Goal: Task Accomplishment & Management: Complete application form

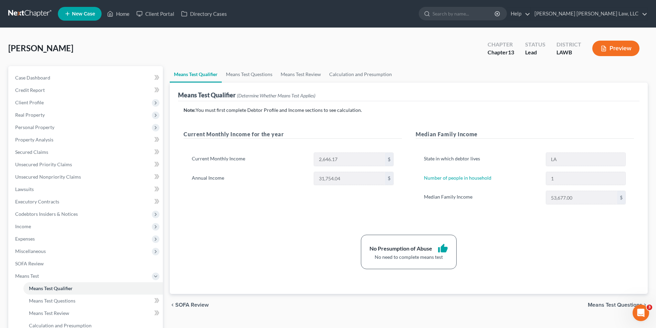
click at [30, 12] on link at bounding box center [30, 14] width 44 height 12
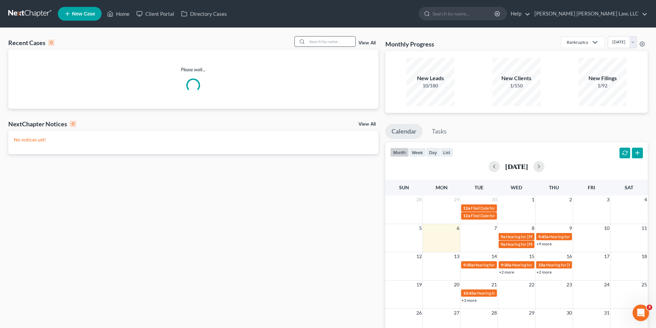
click at [326, 37] on input "search" at bounding box center [331, 42] width 48 height 10
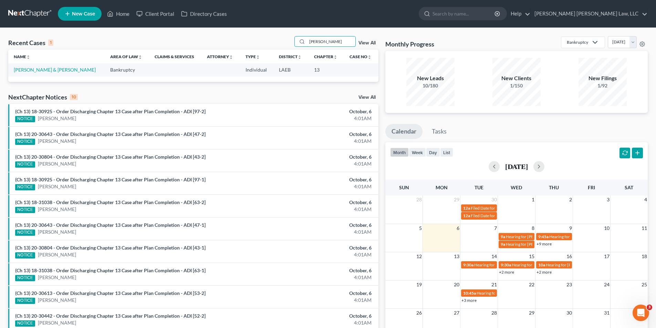
type input "Bonilla"
click at [17, 70] on link "Bonilla, Juan & Rivera, Maria" at bounding box center [55, 70] width 82 height 6
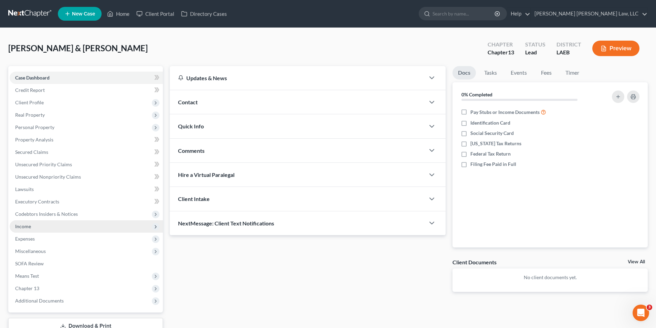
click at [20, 221] on span "Income" at bounding box center [86, 226] width 153 height 12
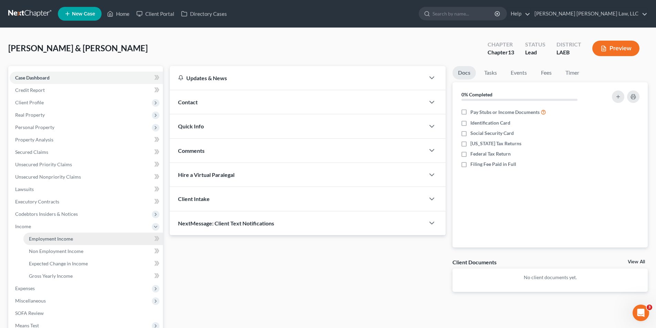
click at [43, 236] on span "Employment Income" at bounding box center [51, 239] width 44 height 6
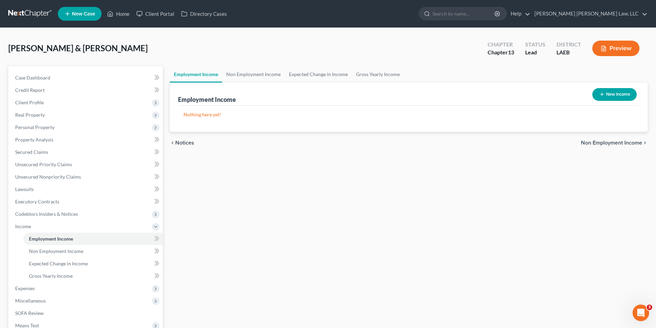
click at [600, 94] on icon "button" at bounding box center [602, 95] width 6 height 6
select select "0"
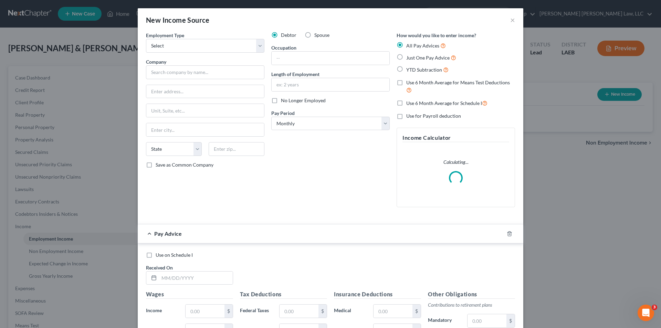
click at [314, 35] on label "Spouse" at bounding box center [321, 35] width 15 height 7
click at [317, 35] on input "Spouse" at bounding box center [319, 34] width 4 height 4
radio input "true"
click at [185, 46] on select "Select Full or Part Time Employment Self Employment" at bounding box center [205, 46] width 118 height 14
select select "0"
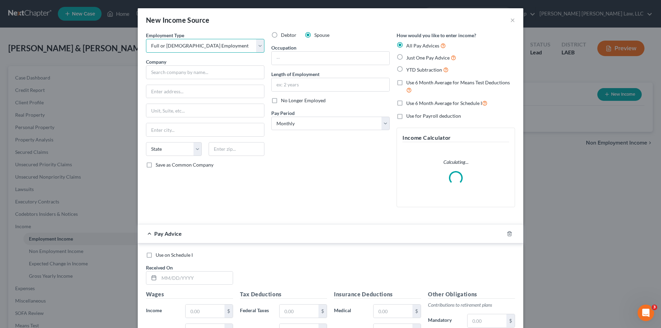
click at [146, 39] on select "Select Full or Part Time Employment Self Employment" at bounding box center [205, 46] width 118 height 14
click at [171, 72] on input "text" at bounding box center [205, 72] width 118 height 14
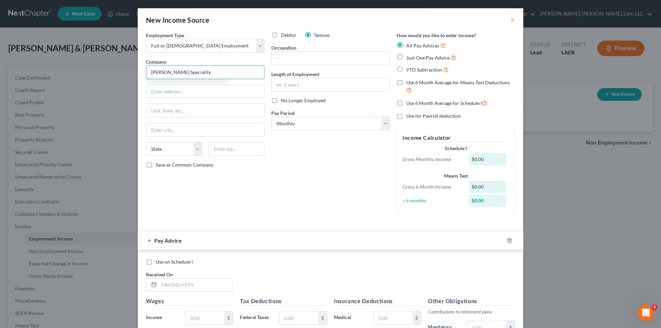
click at [177, 74] on input "Turner Speciality" at bounding box center [205, 72] width 118 height 14
click at [179, 73] on input "Turner Speciality" at bounding box center [205, 72] width 118 height 14
click at [186, 73] on input "Turner Speciality" at bounding box center [205, 72] width 118 height 14
type input "Turner Specialty Services LLC"
click at [165, 93] on input "text" at bounding box center [205, 91] width 118 height 13
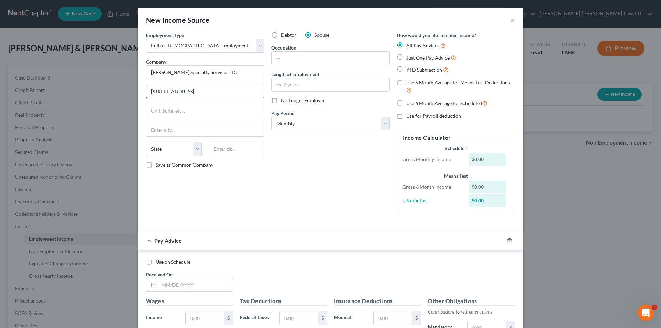
type input "8687 United Plaza Boulevard"
type input "70809"
type input "Baton Rouge"
select select "19"
click at [278, 60] on input "text" at bounding box center [331, 58] width 118 height 13
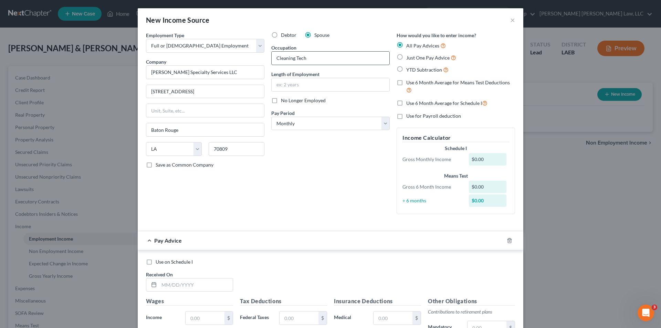
type input "Cleaning Tech"
type input "1 year"
click at [281, 101] on label "No Longer Employed" at bounding box center [303, 100] width 45 height 7
click at [284, 101] on input "No Longer Employed" at bounding box center [286, 99] width 4 height 4
checkbox input "true"
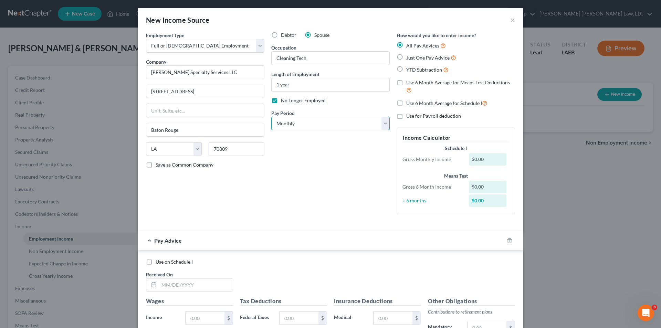
click at [288, 125] on select "Select Monthly Twice Monthly Every Other Week Weekly" at bounding box center [330, 124] width 118 height 14
select select "2"
click at [271, 117] on select "Select Monthly Twice Monthly Every Other Week Weekly" at bounding box center [330, 124] width 118 height 14
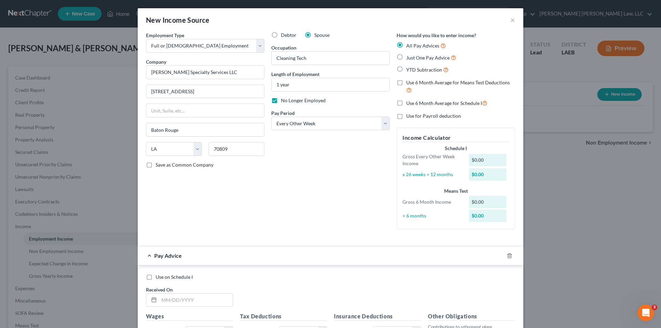
click at [406, 102] on label "Use 6 Month Average for Schedule I" at bounding box center [446, 103] width 81 height 8
click at [409, 102] on input "Use 6 Month Average for Schedule I" at bounding box center [411, 101] width 4 height 4
checkbox input "true"
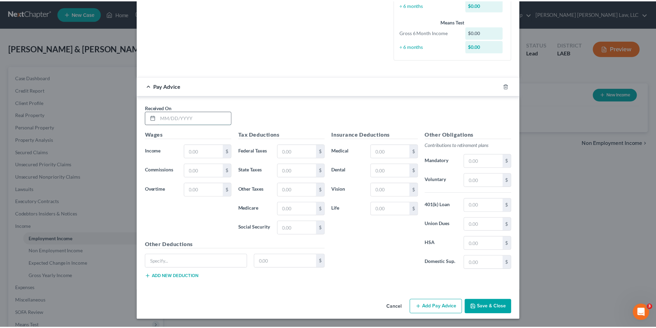
scroll to position [168, 0]
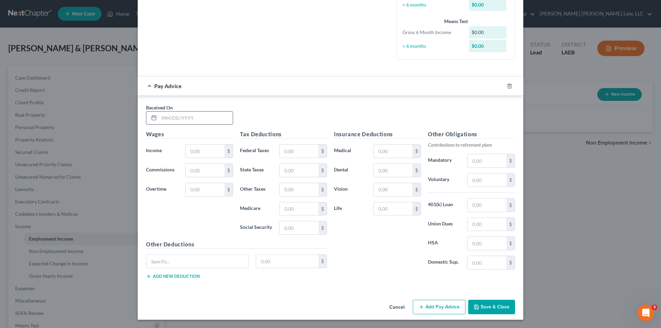
click at [166, 120] on input "text" at bounding box center [196, 118] width 74 height 13
type input "04/11/2025"
type input "100.00"
click at [489, 311] on button "Save & Close" at bounding box center [491, 307] width 47 height 14
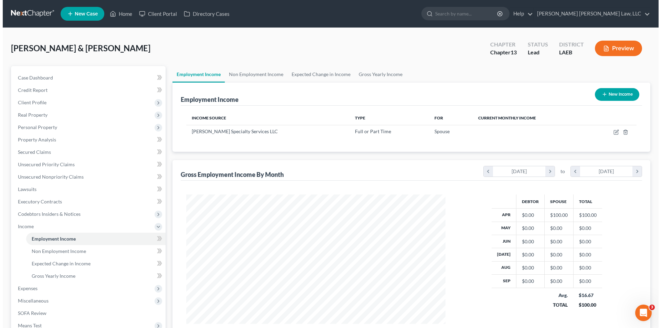
scroll to position [344319, 344177]
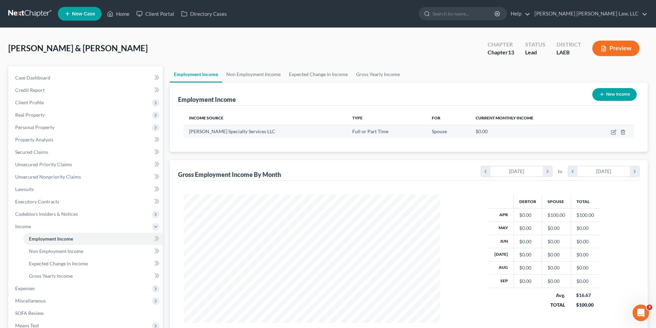
click at [611, 130] on td at bounding box center [610, 131] width 48 height 13
click at [612, 133] on icon "button" at bounding box center [614, 133] width 6 height 6
select select "0"
select select "19"
select select "2"
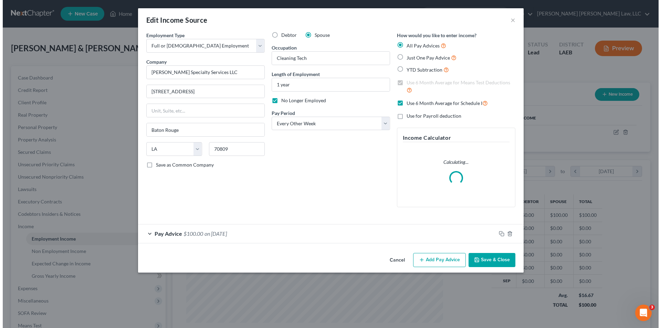
scroll to position [130, 273]
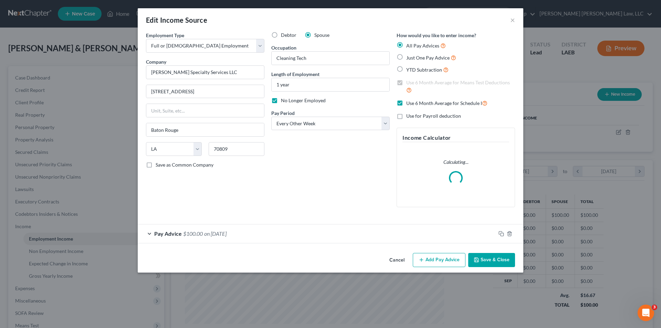
click at [437, 260] on button "Add Pay Advice" at bounding box center [439, 260] width 53 height 14
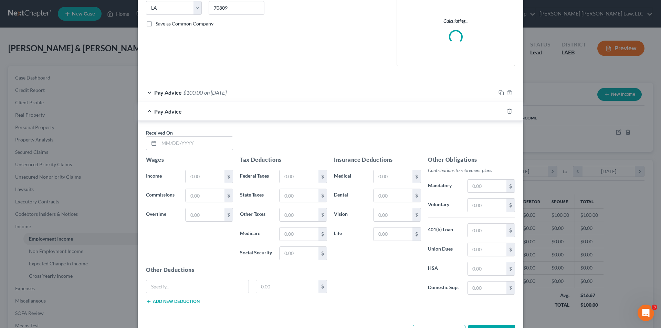
scroll to position [166, 0]
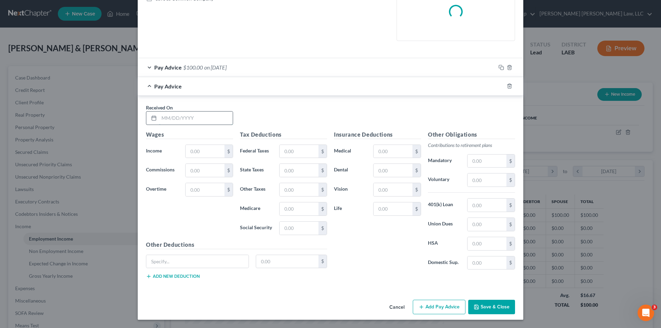
click at [166, 119] on input "text" at bounding box center [196, 118] width 74 height 13
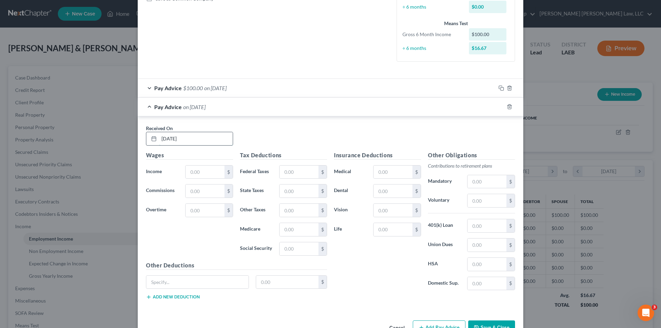
type input "04/11/25"
type input "270.00"
click at [298, 248] on input "text" at bounding box center [299, 248] width 39 height 13
type input "16.74"
click at [293, 196] on input "text" at bounding box center [299, 191] width 39 height 13
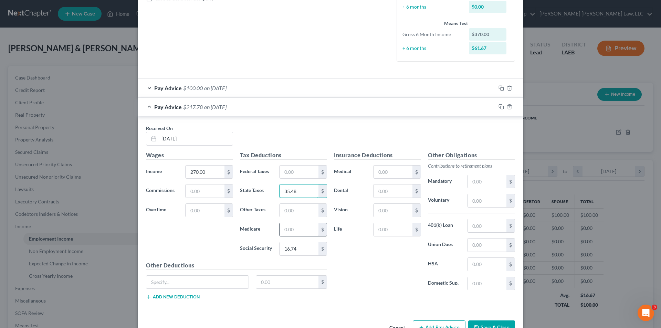
type input "35.48"
click at [292, 231] on input "text" at bounding box center [299, 229] width 39 height 13
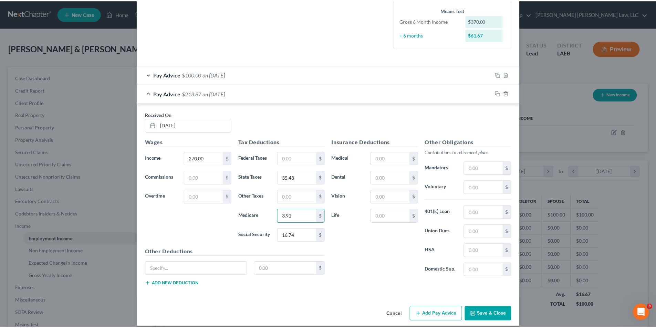
scroll to position [187, 0]
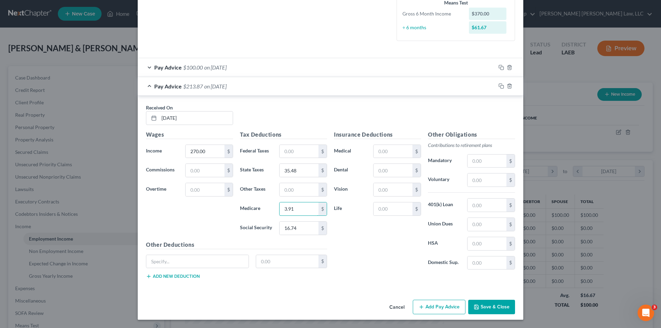
type input "3.91"
click at [494, 307] on button "Save & Close" at bounding box center [491, 307] width 47 height 14
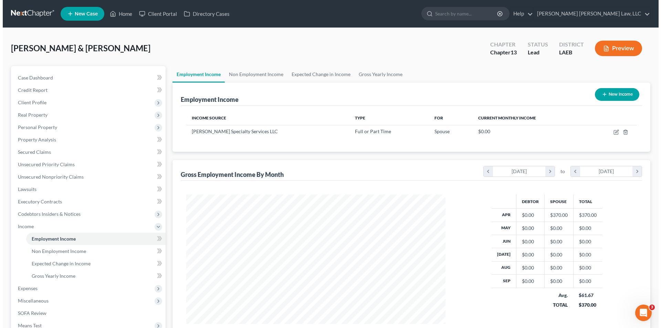
scroll to position [344319, 344177]
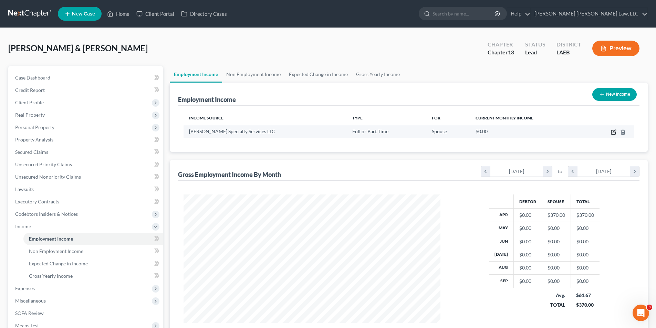
click at [614, 130] on icon "button" at bounding box center [614, 133] width 6 height 6
select select "0"
select select "19"
select select "2"
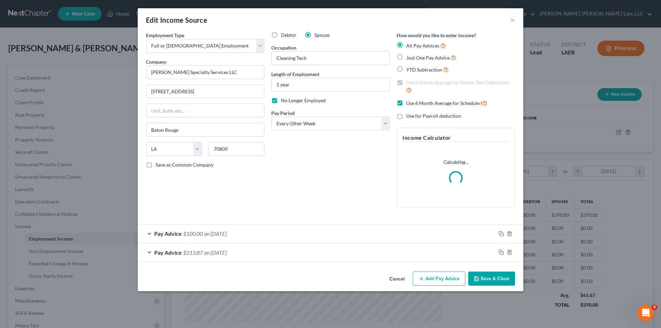
scroll to position [130, 273]
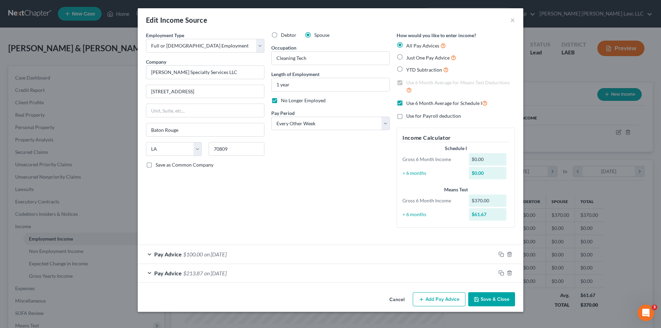
click at [440, 300] on button "Add Pay Advice" at bounding box center [439, 299] width 53 height 14
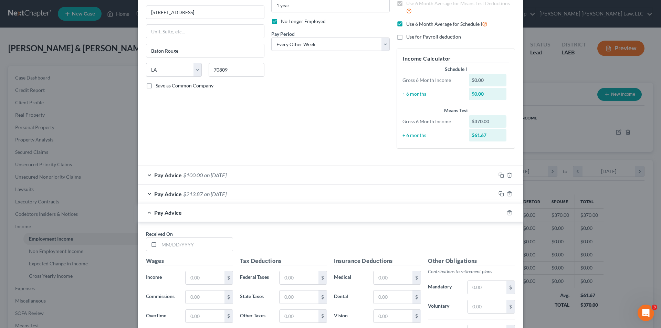
scroll to position [172, 0]
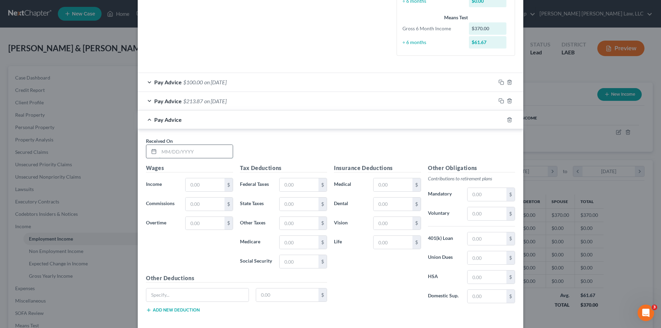
click at [178, 151] on input "text" at bounding box center [196, 151] width 74 height 13
type input "4/18/25"
type input "2"
type input "810.00"
type input "24.85"
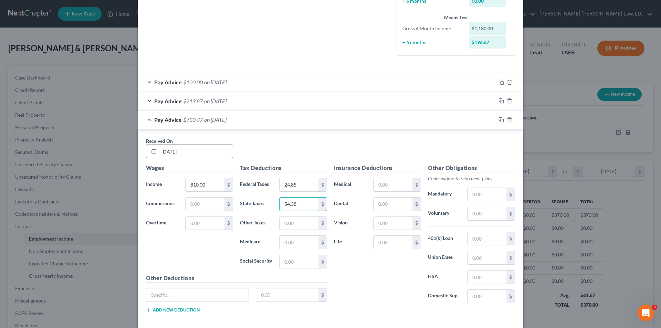
type input "54.38"
type input "11.75"
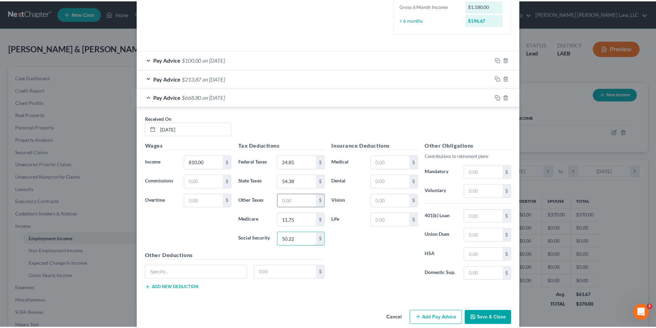
scroll to position [206, 0]
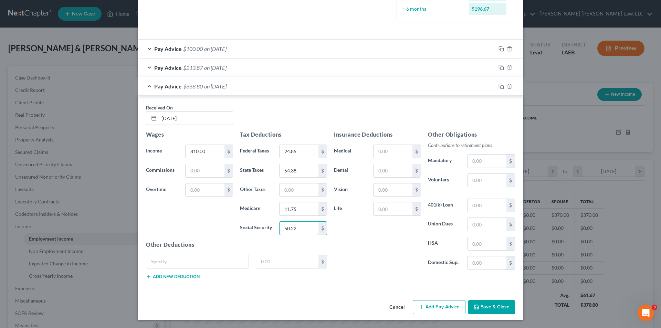
type input "50.22"
click at [484, 308] on button "Save & Close" at bounding box center [491, 307] width 47 height 14
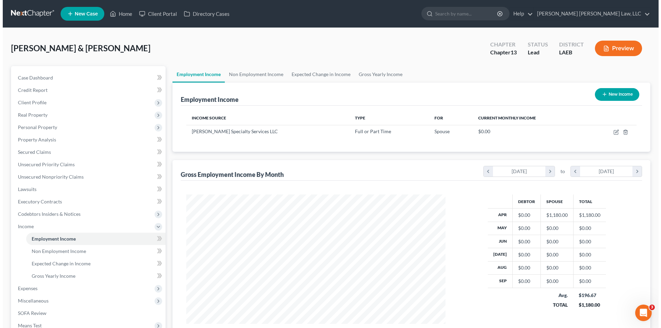
scroll to position [344319, 344177]
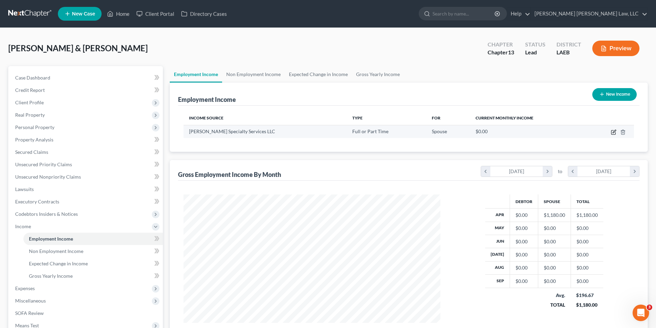
click at [612, 132] on icon "button" at bounding box center [614, 133] width 6 height 6
select select "0"
select select "19"
select select "2"
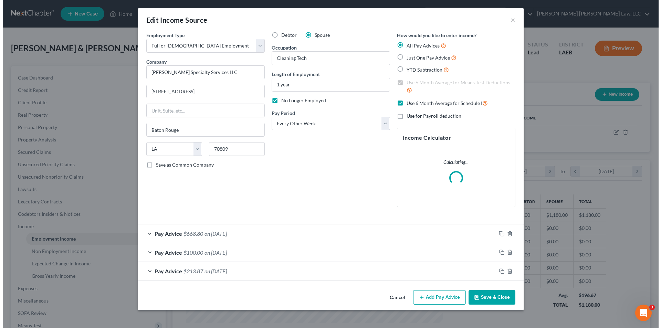
scroll to position [130, 273]
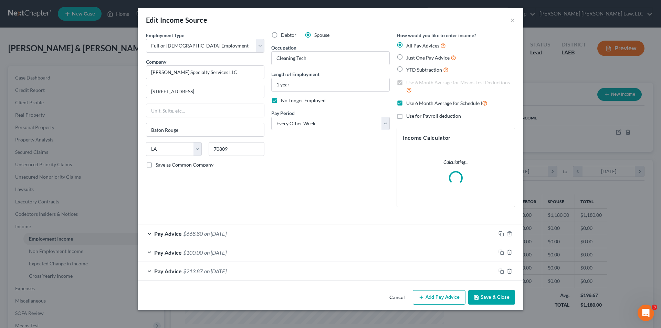
click at [434, 299] on button "Add Pay Advice" at bounding box center [439, 297] width 53 height 14
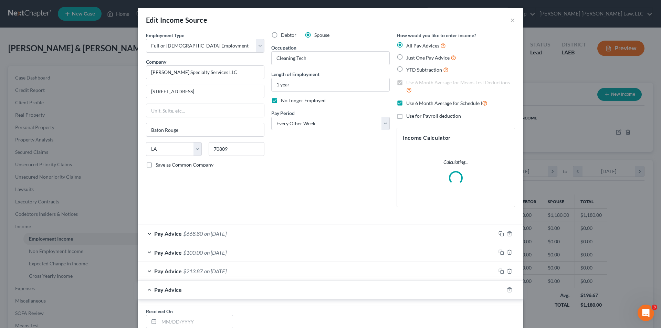
scroll to position [204, 0]
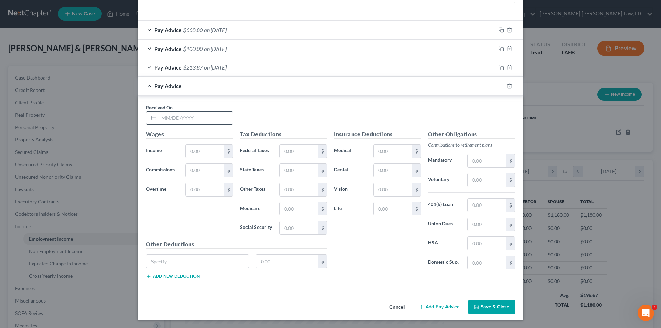
click at [182, 118] on input "text" at bounding box center [196, 118] width 74 height 13
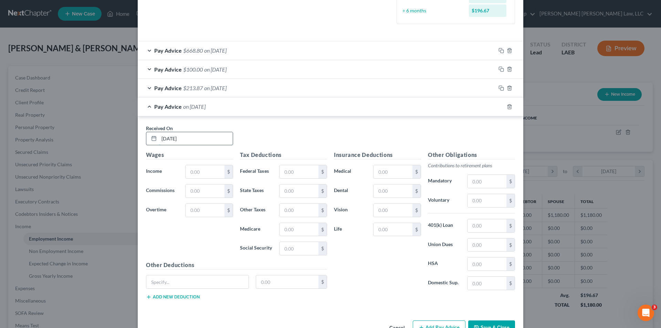
type input "04/18/25"
click at [213, 171] on input "text" at bounding box center [205, 171] width 39 height 13
type input "270.00"
type input "34.15"
type input "3.14"
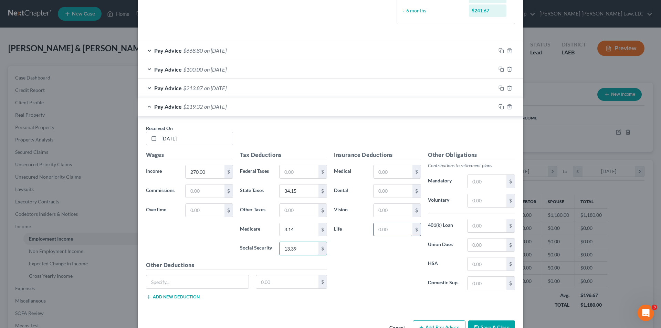
type input "13.39"
click at [394, 233] on input "text" at bounding box center [393, 229] width 39 height 13
type input "5.15"
drag, startPoint x: 407, startPoint y: 189, endPoint x: 398, endPoint y: 194, distance: 10.0
click at [407, 189] on input "text" at bounding box center [393, 191] width 39 height 13
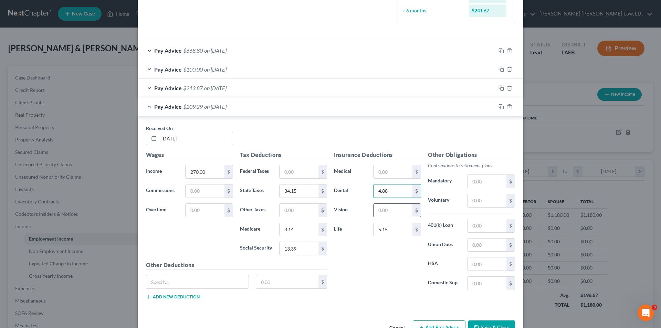
type input "4.88"
click at [393, 214] on input "text" at bounding box center [393, 210] width 39 height 13
type input "1.48"
click at [384, 281] on div "Insurance Deductions Medical $ Dental 4.88 $ Vision 1.48 $ Life 5.15 $" at bounding box center [378, 223] width 94 height 145
click at [381, 176] on input "text" at bounding box center [393, 171] width 39 height 13
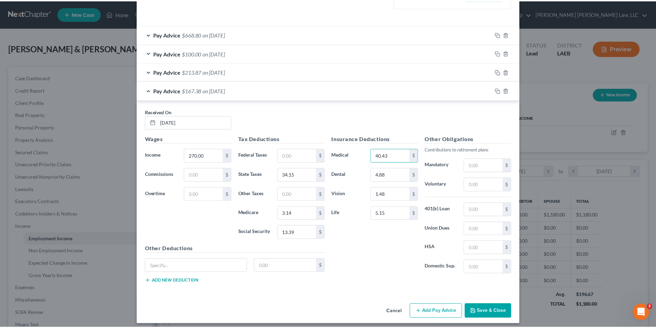
scroll to position [225, 0]
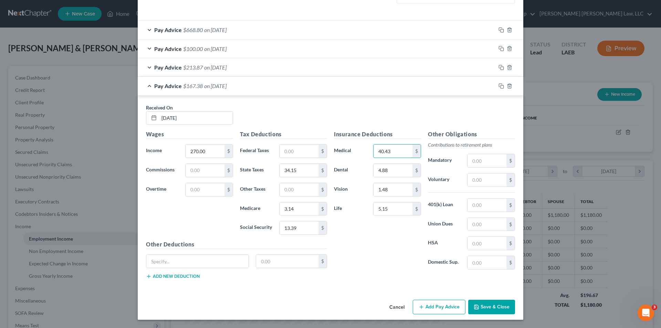
type input "40.43"
click at [486, 310] on button "Save & Close" at bounding box center [491, 307] width 47 height 14
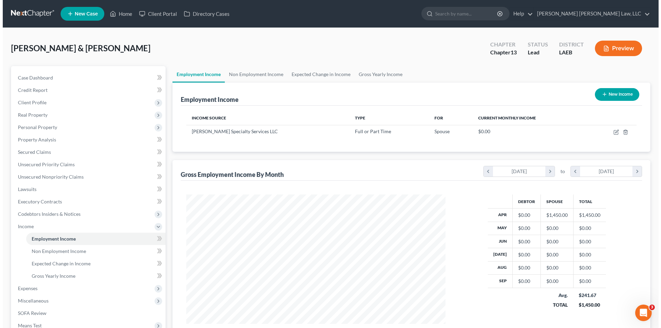
scroll to position [344319, 344177]
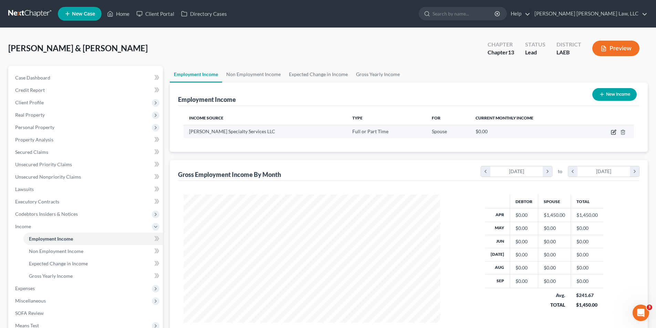
click at [613, 132] on icon "button" at bounding box center [614, 131] width 3 height 3
select select "0"
select select "19"
select select "2"
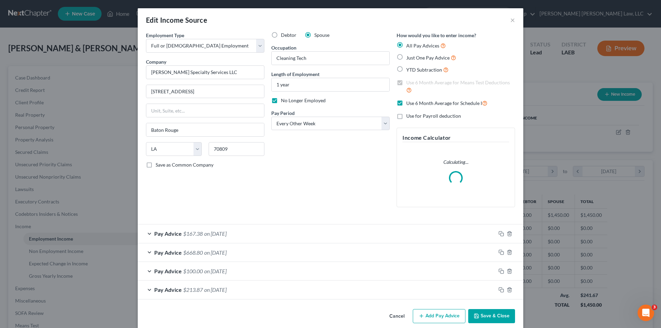
scroll to position [130, 273]
click at [304, 84] on input "1 year" at bounding box center [331, 84] width 118 height 13
drag, startPoint x: 303, startPoint y: 84, endPoint x: 266, endPoint y: 97, distance: 39.3
click at [261, 92] on div "Employment Type * Select Full or Part Time Employment Self Employment Company *…" at bounding box center [331, 125] width 376 height 187
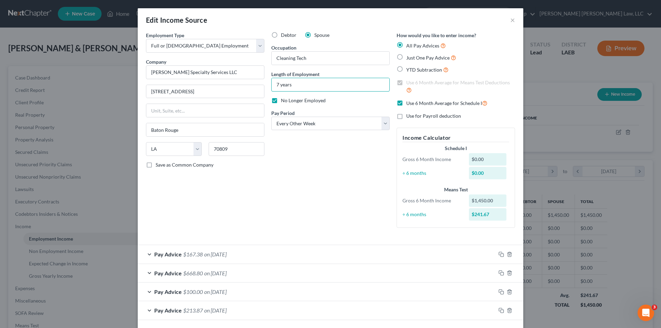
type input "7 years"
click at [312, 177] on div "Debtor Spouse Occupation Cleaning Tech Length of Employment 7 years No Longer E…" at bounding box center [330, 133] width 125 height 202
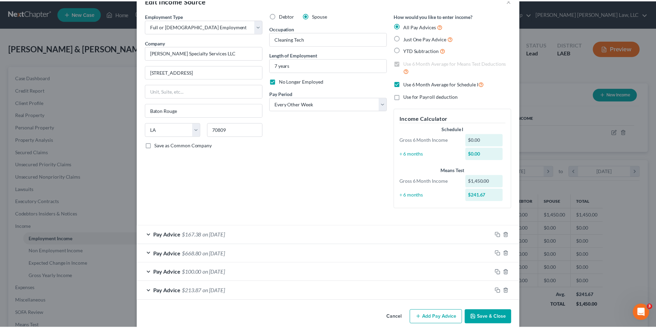
scroll to position [30, 0]
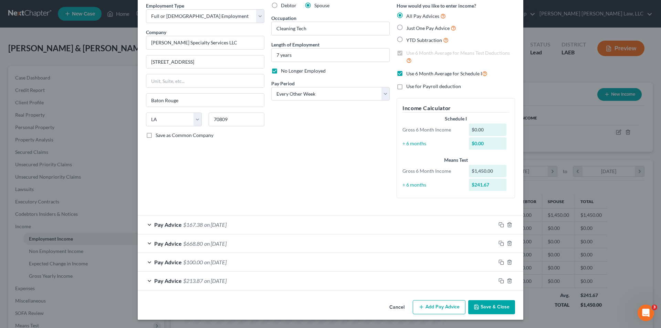
click at [484, 309] on button "Save & Close" at bounding box center [491, 307] width 47 height 14
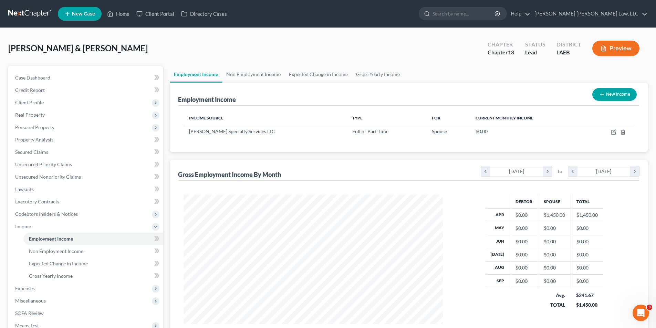
scroll to position [344319, 344177]
click at [34, 115] on span "Real Property" at bounding box center [30, 115] width 30 height 6
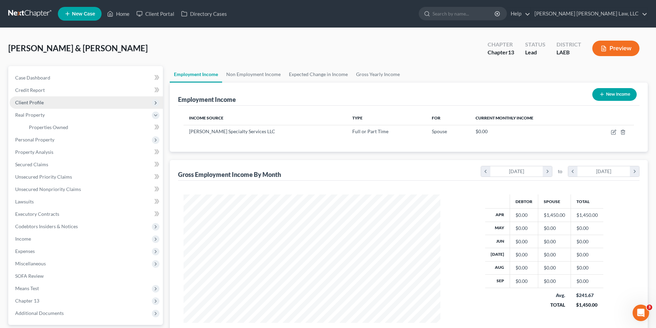
click at [27, 102] on span "Client Profile" at bounding box center [29, 103] width 29 height 6
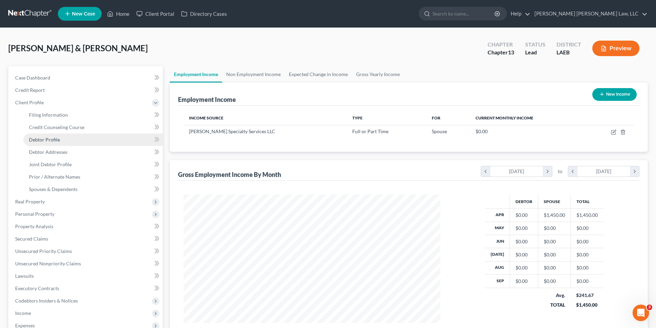
click at [37, 140] on span "Debtor Profile" at bounding box center [44, 140] width 31 height 6
select select "1"
select select "3"
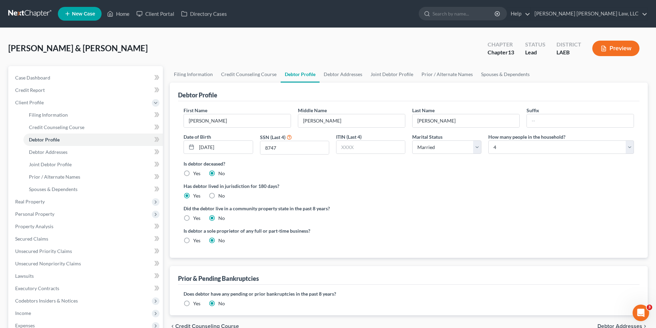
click at [193, 220] on label "Yes" at bounding box center [196, 218] width 7 height 7
click at [196, 219] on input "Yes" at bounding box center [198, 217] width 4 height 4
radio input "true"
click at [218, 218] on label "No" at bounding box center [221, 218] width 7 height 7
click at [221, 218] on input "No" at bounding box center [223, 217] width 4 height 4
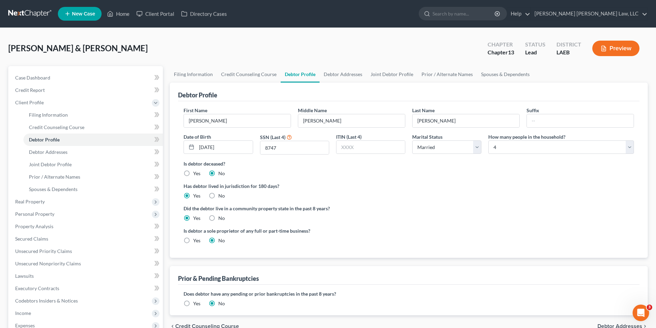
radio input "true"
radio input "false"
click at [241, 72] on link "Credit Counseling Course" at bounding box center [249, 74] width 64 height 17
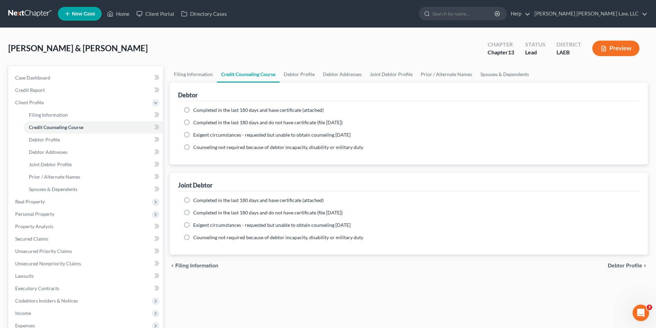
click at [193, 121] on label "Completed in the last 180 days and do not have certificate (file within 14 days)" at bounding box center [267, 122] width 149 height 7
click at [196, 121] on input "Completed in the last 180 days and do not have certificate (file within 14 days)" at bounding box center [198, 121] width 4 height 4
radio input "true"
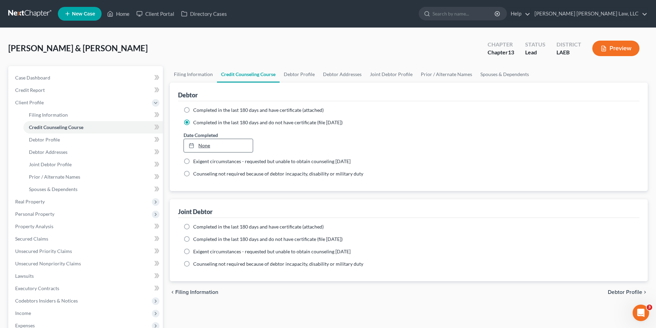
click at [200, 143] on link "None" at bounding box center [218, 145] width 69 height 13
type input "10/6/2025"
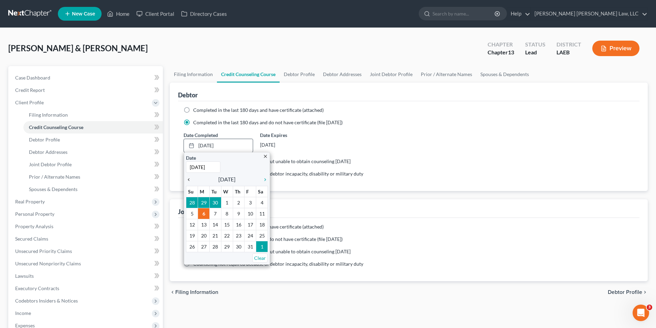
click at [190, 179] on icon "chevron_left" at bounding box center [190, 180] width 9 height 6
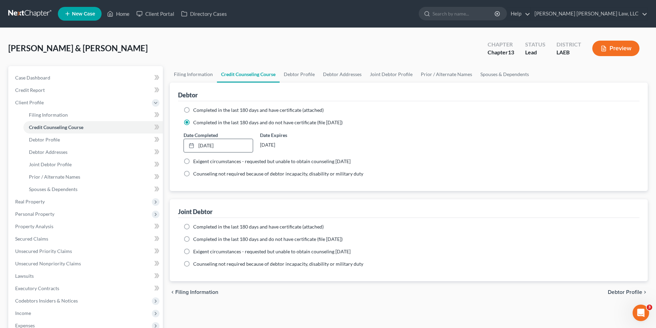
click at [193, 240] on label "Completed in the last 180 days and do not have certificate (file within 14 days)" at bounding box center [267, 239] width 149 height 7
click at [196, 240] on input "Completed in the last 180 days and do not have certificate (file within 14 days)" at bounding box center [198, 238] width 4 height 4
radio input "true"
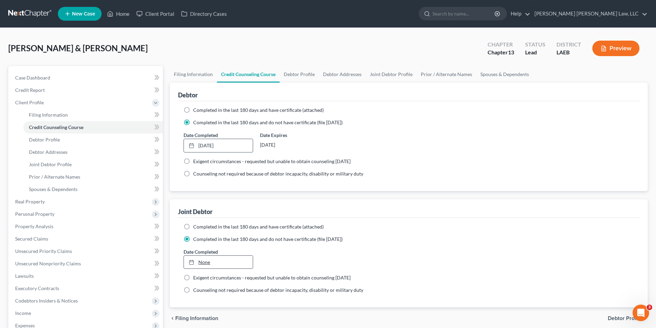
click at [193, 264] on icon at bounding box center [192, 263] width 6 height 6
type input "10/6/2025"
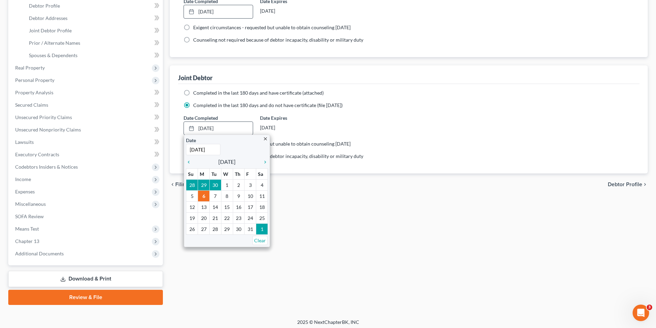
scroll to position [137, 0]
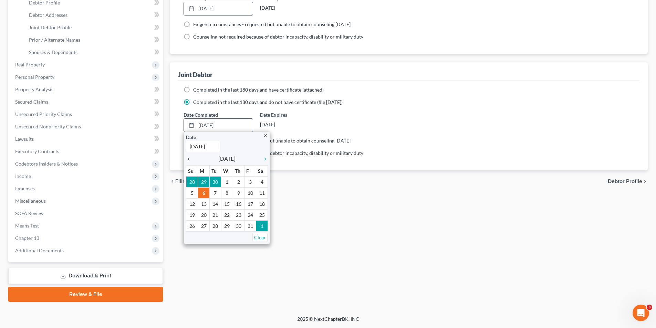
click at [186, 157] on icon "chevron_left" at bounding box center [190, 159] width 9 height 6
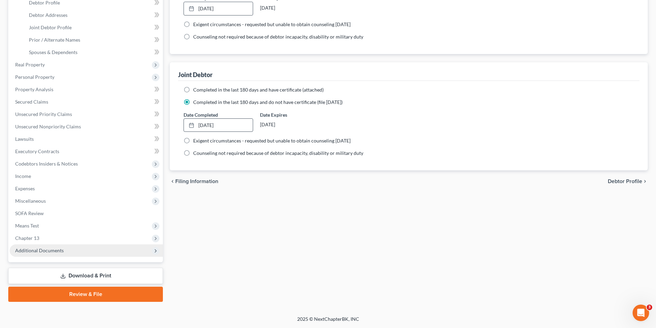
click at [38, 254] on span "Additional Documents" at bounding box center [86, 251] width 153 height 12
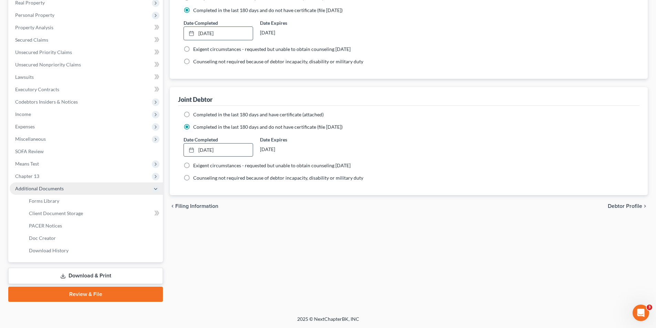
scroll to position [112, 0]
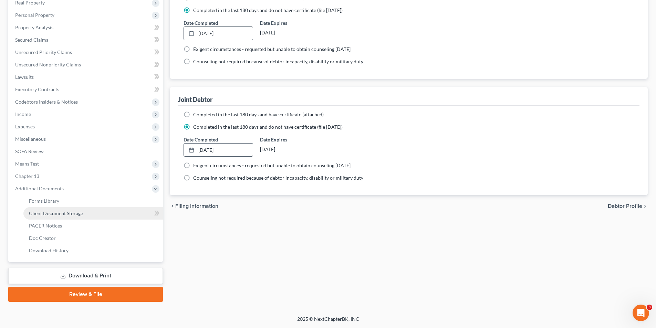
click at [53, 213] on span "Client Document Storage" at bounding box center [56, 213] width 54 height 6
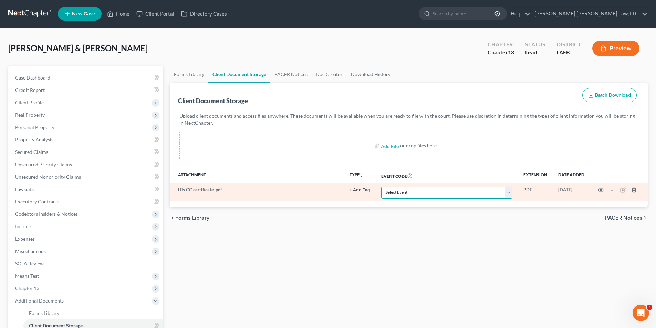
click at [394, 192] on select "Select Event Certificate of Credit Counseling Db (PF) Certificate of Credit Cou…" at bounding box center [446, 193] width 131 height 12
select select "0"
click at [381, 187] on select "Select Event Certificate of Credit Counseling Db (PF) Certificate of Credit Cou…" at bounding box center [446, 193] width 131 height 12
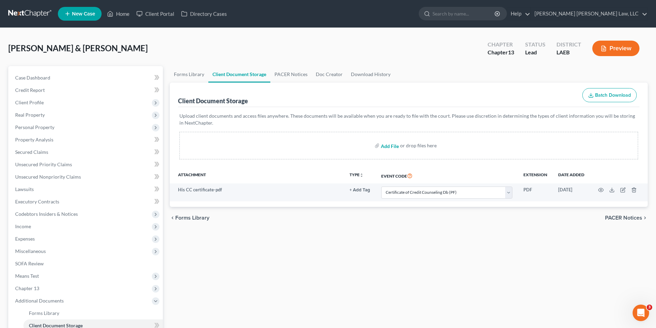
select select "0"
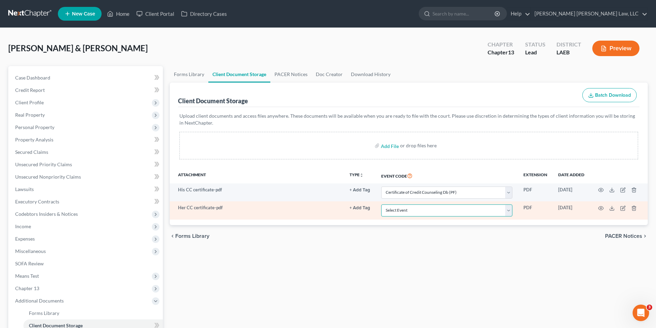
click at [393, 214] on select "Select Event Certificate of Credit Counseling Db (PF) Certificate of Credit Cou…" at bounding box center [446, 211] width 131 height 12
select select "1"
click at [381, 205] on select "Select Event Certificate of Credit Counseling Db (PF) Certificate of Credit Cou…" at bounding box center [446, 211] width 131 height 12
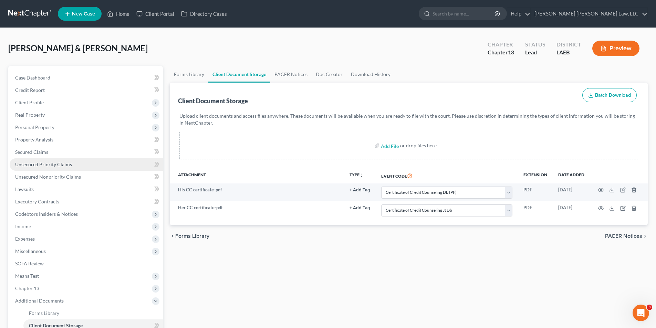
click at [31, 167] on span "Unsecured Priority Claims" at bounding box center [43, 165] width 57 height 6
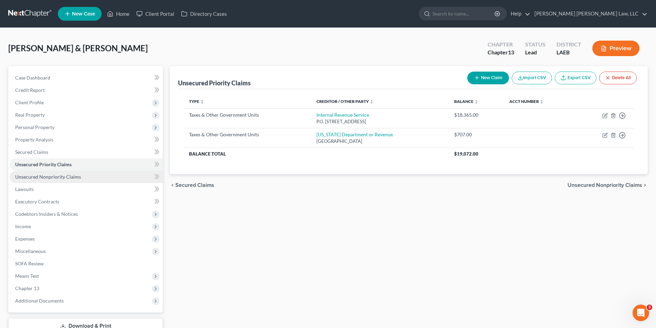
click at [42, 175] on span "Unsecured Nonpriority Claims" at bounding box center [48, 177] width 66 height 6
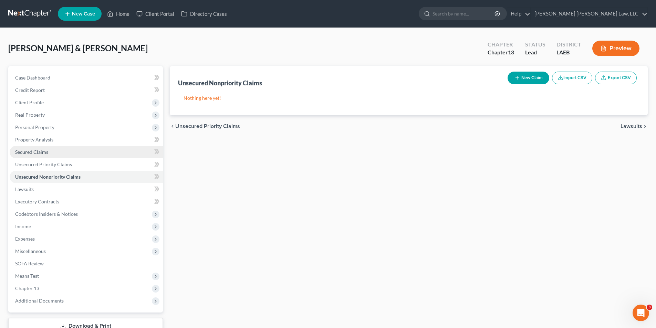
click at [23, 153] on span "Secured Claims" at bounding box center [31, 152] width 33 height 6
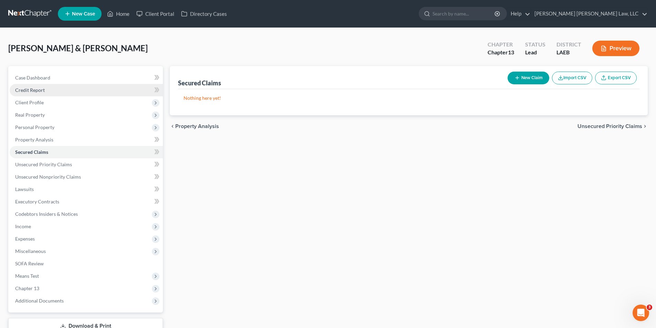
click at [32, 90] on span "Credit Report" at bounding box center [30, 90] width 30 height 6
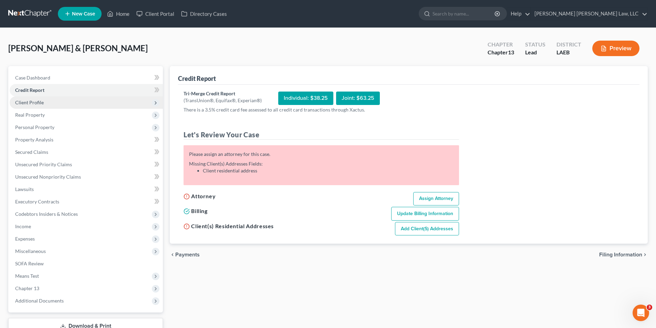
click at [32, 101] on span "Client Profile" at bounding box center [29, 103] width 29 height 6
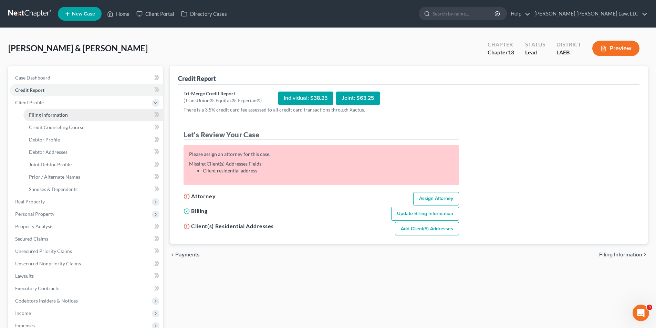
click at [41, 116] on span "Filing Information" at bounding box center [48, 115] width 39 height 6
select select "1"
select select "3"
select select "19"
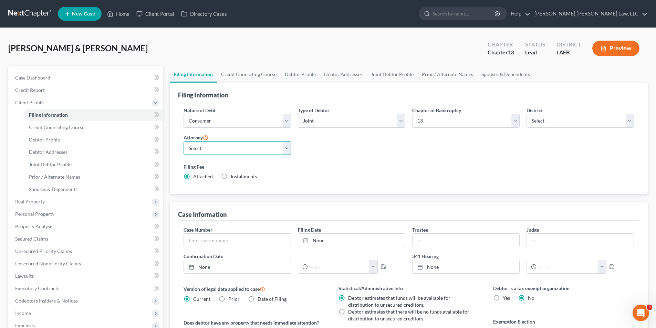
click at [199, 147] on select "Select E. Orum Young III - LAWB E. Orum Young III - LAMB E. Orum Young III - LA…" at bounding box center [237, 149] width 107 height 14
select select "2"
click at [184, 142] on select "Select E. Orum Young III - LAWB E. Orum Young III - LAMB E. Orum Young III - LA…" at bounding box center [237, 149] width 107 height 14
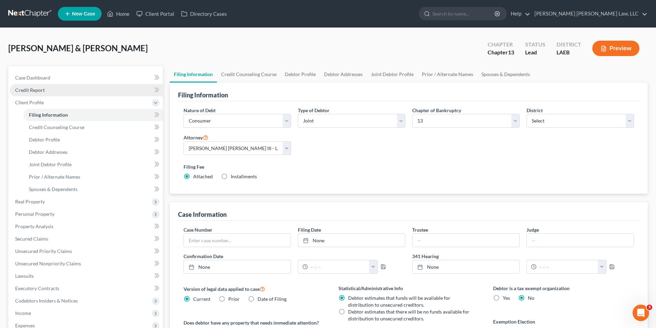
click at [27, 89] on span "Credit Report" at bounding box center [30, 90] width 30 height 6
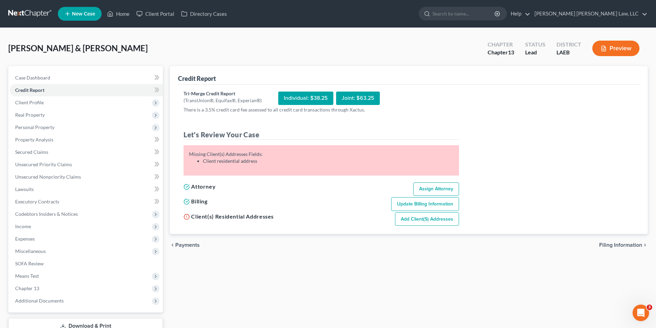
click at [426, 223] on link "Add Client(s) Addresses" at bounding box center [427, 220] width 64 height 14
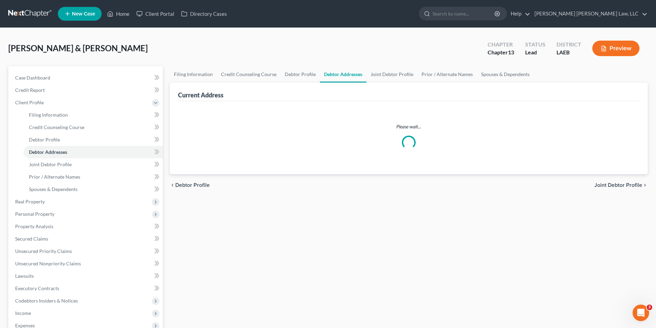
select select "0"
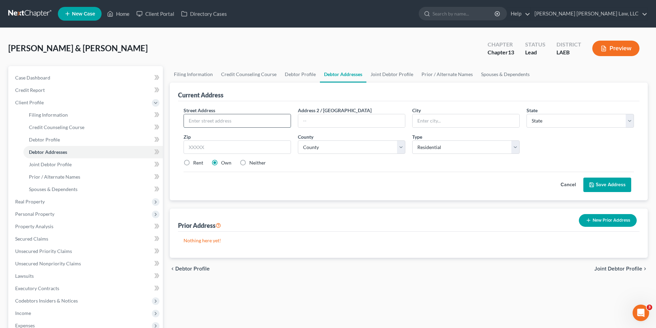
click at [225, 117] on input "text" at bounding box center [237, 120] width 107 height 13
type input "3024 Indiana Ave"
type input "70065"
type input "Kenner"
select select "19"
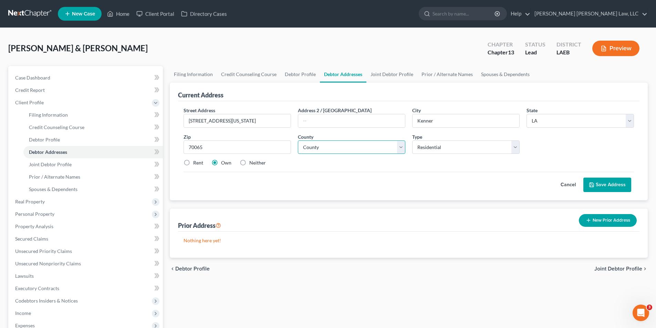
click at [305, 146] on select "County Acadia Allen Ascension Assumption Avoyelles Beauregard Bienville Bossier…" at bounding box center [351, 148] width 107 height 14
select select "25"
click at [298, 141] on select "County Acadia Allen Ascension Assumption Avoyelles Beauregard Bienville Bossier…" at bounding box center [351, 148] width 107 height 14
click at [193, 162] on label "Rent" at bounding box center [198, 162] width 10 height 7
click at [196, 162] on input "Rent" at bounding box center [198, 161] width 4 height 4
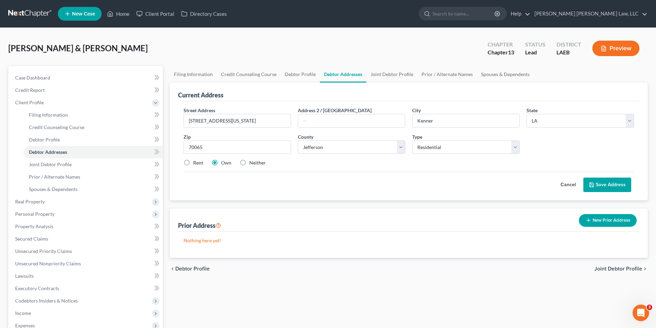
radio input "true"
click at [27, 93] on span "Credit Report" at bounding box center [30, 90] width 30 height 6
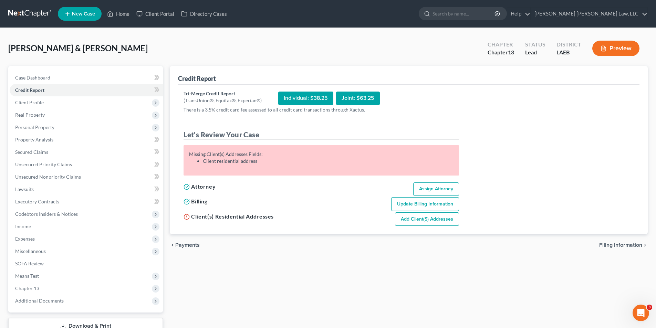
click at [423, 229] on div "Tri-Merge Credit Report (TransUnion®, Equifax®, Experian®) Individual: $38.25 J…" at bounding box center [409, 160] width 462 height 150
click at [418, 222] on link "Add Client(s) Addresses" at bounding box center [427, 220] width 64 height 14
select select "0"
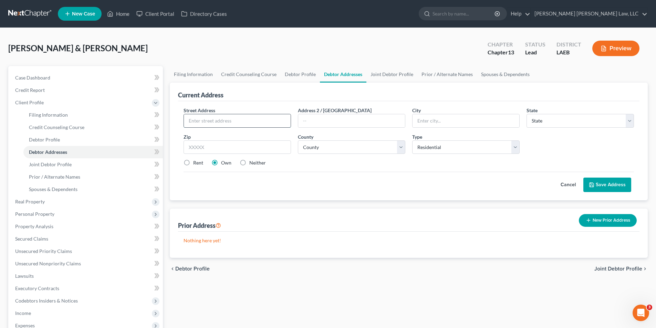
click at [228, 124] on input "text" at bounding box center [237, 120] width 107 height 13
type input "3024 Indiana Ave"
click at [210, 146] on input "text" at bounding box center [237, 148] width 107 height 14
type input "70065"
type input "Kenner"
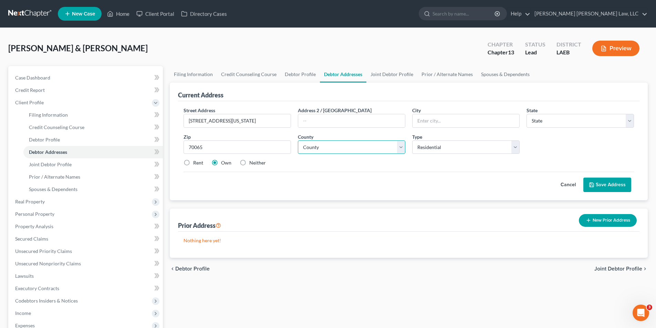
select select "19"
click at [333, 151] on select "County Acadia Allen Ascension Assumption Avoyelles Beauregard Bienville Bossier…" at bounding box center [351, 148] width 107 height 14
select select "25"
click at [298, 141] on select "County Acadia Allen Ascension Assumption Avoyelles Beauregard Bienville Bossier…" at bounding box center [351, 148] width 107 height 14
click at [193, 163] on label "Rent" at bounding box center [198, 162] width 10 height 7
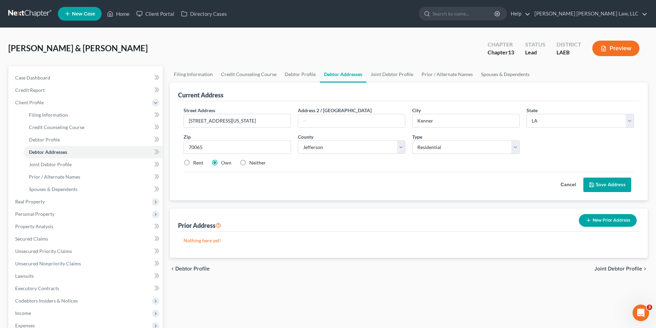
click at [196, 163] on input "Rent" at bounding box center [198, 161] width 4 height 4
radio input "true"
click at [613, 185] on button "Save Address" at bounding box center [607, 185] width 48 height 14
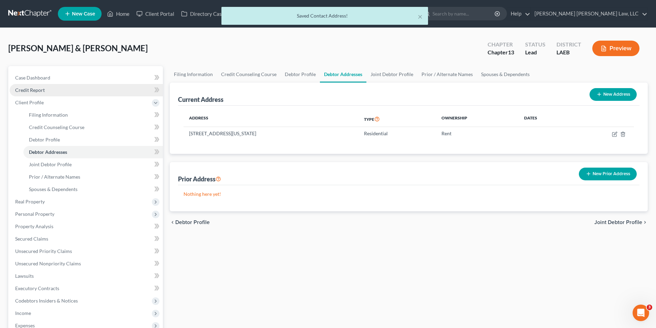
click at [29, 92] on span "Credit Report" at bounding box center [30, 90] width 30 height 6
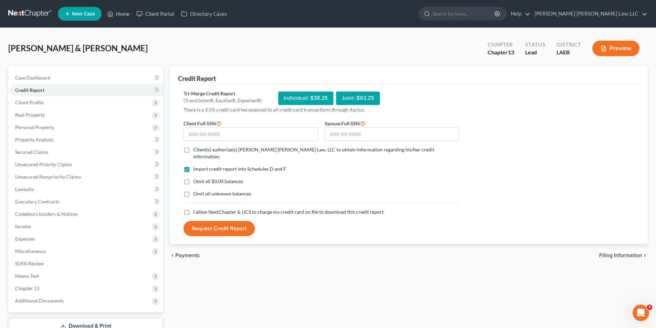
click at [193, 148] on label "Client(s) authorize(s) E. Orum Young Law, LLC to obtain information regarding h…" at bounding box center [326, 153] width 266 height 14
click at [196, 148] on input "Client(s) authorize(s) E. Orum Young Law, LLC to obtain information regarding h…" at bounding box center [198, 148] width 4 height 4
checkbox input "true"
click at [186, 180] on div "Import credit report into Schedules D and F Omit all $0.00 balances Omit all un…" at bounding box center [321, 187] width 282 height 43
click at [193, 178] on label "Omit all $0.00 balances" at bounding box center [218, 181] width 50 height 7
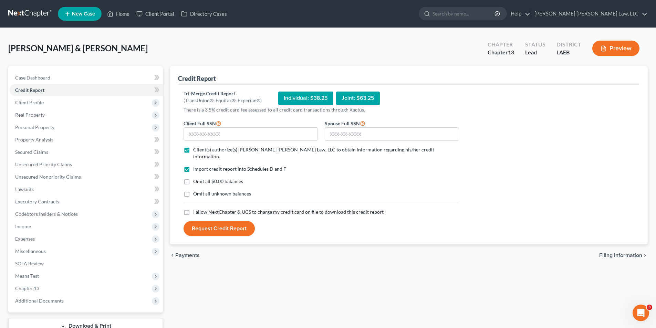
click at [196, 178] on input "Omit all $0.00 balances" at bounding box center [198, 180] width 4 height 4
checkbox input "true"
click at [193, 190] on label "Omit all unknown balances" at bounding box center [222, 193] width 58 height 7
click at [196, 190] on input "Omit all unknown balances" at bounding box center [198, 192] width 4 height 4
checkbox input "true"
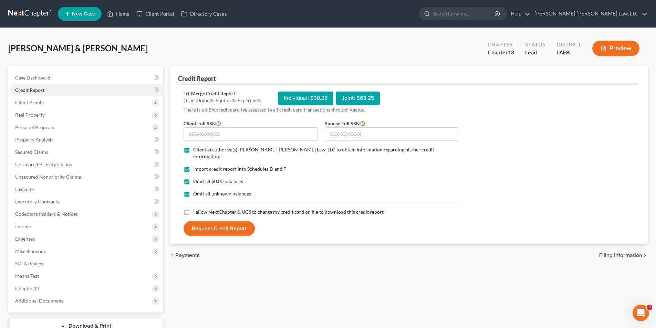
click at [193, 209] on label "I allow NextChapter & UCS to charge my credit card on file to download this cre…" at bounding box center [288, 212] width 190 height 7
click at [196, 209] on input "I allow NextChapter & UCS to charge my credit card on file to download this cre…" at bounding box center [198, 211] width 4 height 4
checkbox input "true"
click at [204, 133] on input "text" at bounding box center [251, 134] width 134 height 14
click at [212, 133] on input "text" at bounding box center [251, 134] width 134 height 14
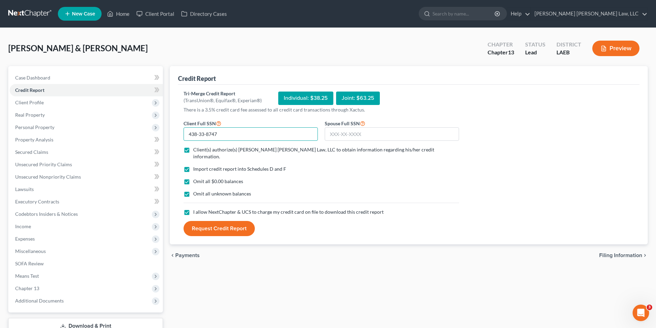
type input "438-33-8747"
click at [331, 135] on input "text" at bounding box center [392, 134] width 134 height 14
type input "662-01-3731"
click at [196, 224] on button "Request Credit Report" at bounding box center [219, 228] width 71 height 15
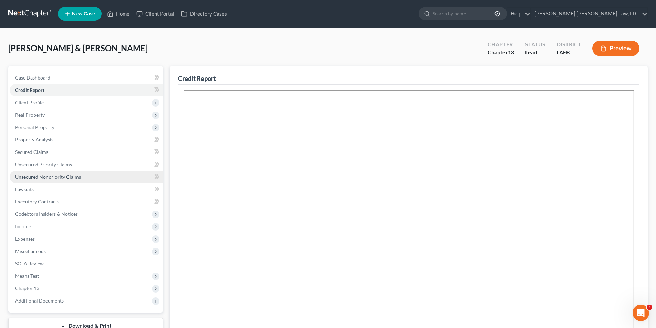
click at [45, 176] on span "Unsecured Nonpriority Claims" at bounding box center [48, 177] width 66 height 6
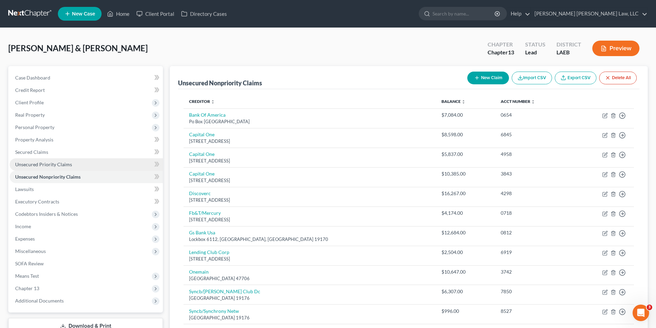
click at [27, 160] on link "Unsecured Priority Claims" at bounding box center [86, 164] width 153 height 12
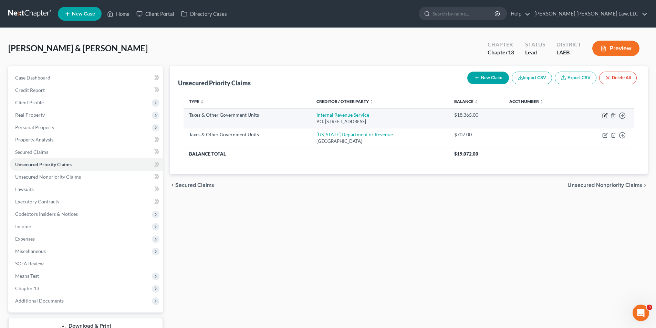
click at [603, 117] on icon "button" at bounding box center [605, 116] width 6 height 6
select select "0"
select select "39"
select select "4"
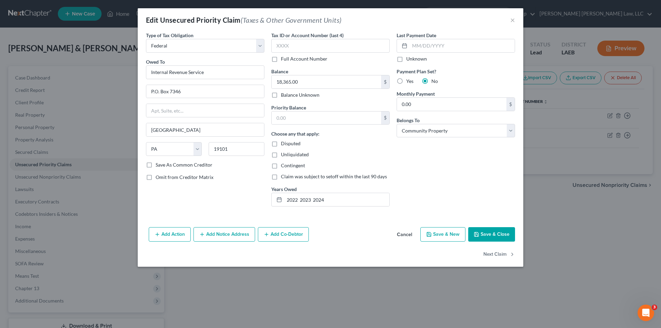
click at [489, 235] on button "Save & Close" at bounding box center [491, 234] width 47 height 14
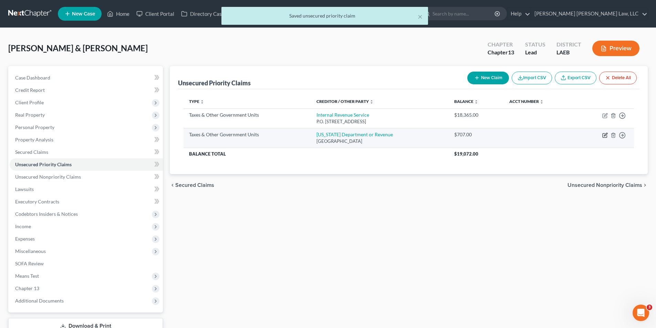
click at [605, 136] on icon "button" at bounding box center [605, 136] width 6 height 6
select select "2"
select select "19"
select select "4"
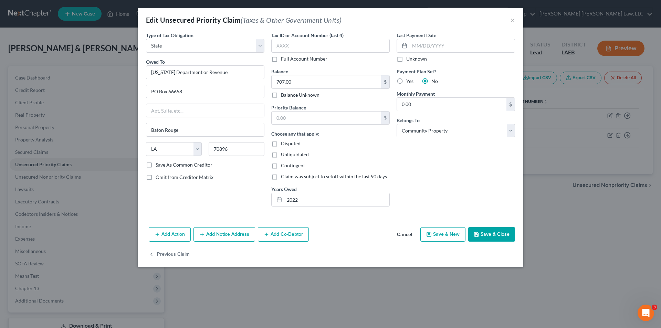
click at [489, 234] on button "Save & Close" at bounding box center [491, 234] width 47 height 14
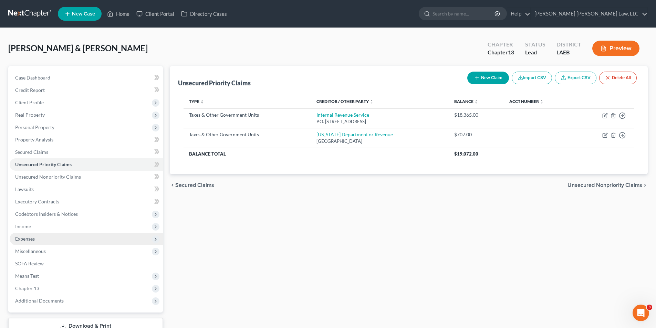
click at [26, 239] on span "Expenses" at bounding box center [25, 239] width 20 height 6
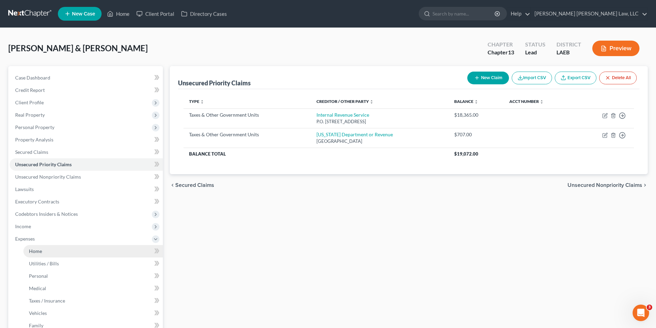
click at [36, 251] on span "Home" at bounding box center [35, 251] width 13 height 6
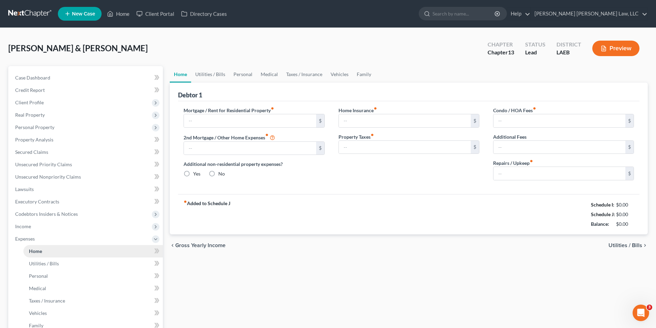
type input "0.00"
radio input "true"
type input "0.00"
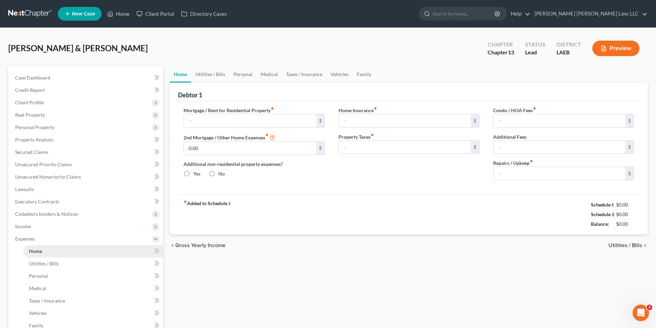
type input "0.00"
click at [205, 116] on input "text" at bounding box center [250, 120] width 132 height 13
click at [215, 121] on input "text" at bounding box center [250, 120] width 132 height 13
type input "2,700.00"
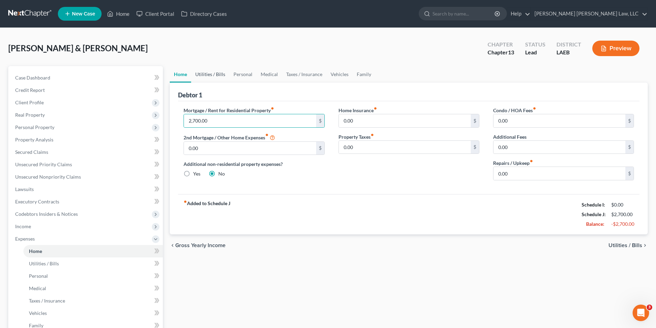
click at [209, 72] on link "Utilities / Bills" at bounding box center [210, 74] width 38 height 17
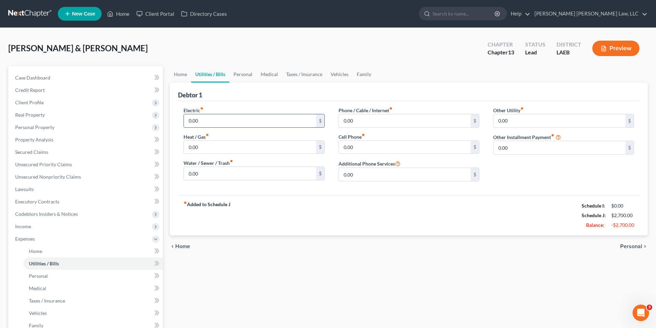
click at [213, 122] on input "0.00" at bounding box center [250, 120] width 132 height 13
type input "250.00"
type input "56.00"
type input "100.00"
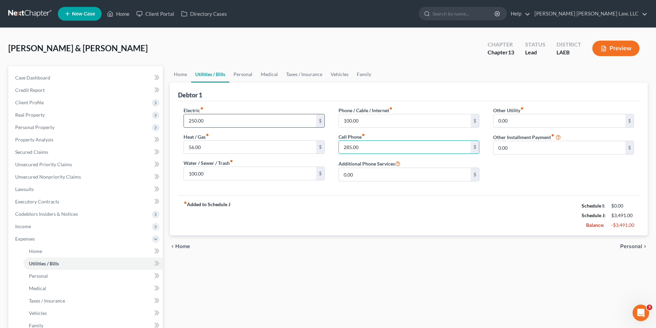
type input "285.00"
click at [260, 76] on link "Medical" at bounding box center [269, 74] width 25 height 17
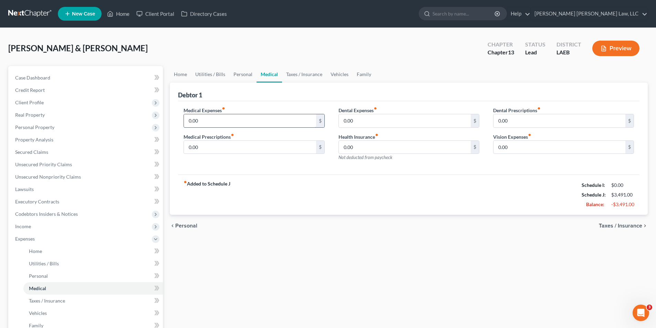
click at [200, 120] on input "0.00" at bounding box center [250, 120] width 132 height 13
type input "450.00"
drag, startPoint x: 206, startPoint y: 122, endPoint x: 88, endPoint y: 127, distance: 118.6
click at [88, 127] on div "Petition Navigation Case Dashboard Payments Invoices Payments Payments Credit R…" at bounding box center [328, 252] width 647 height 373
click at [242, 71] on link "Personal" at bounding box center [242, 74] width 27 height 17
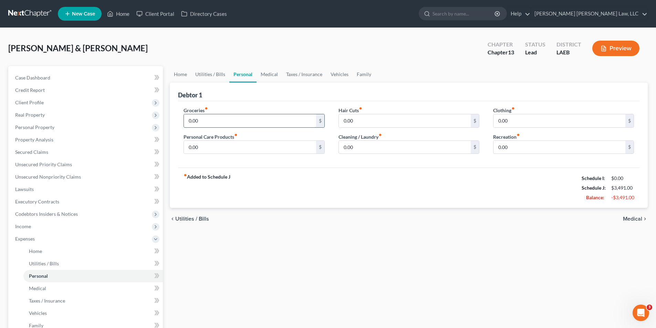
click at [209, 120] on input "0.00" at bounding box center [250, 120] width 132 height 13
type input "450.00"
type input "20.00"
click at [271, 73] on link "Medical" at bounding box center [269, 74] width 25 height 17
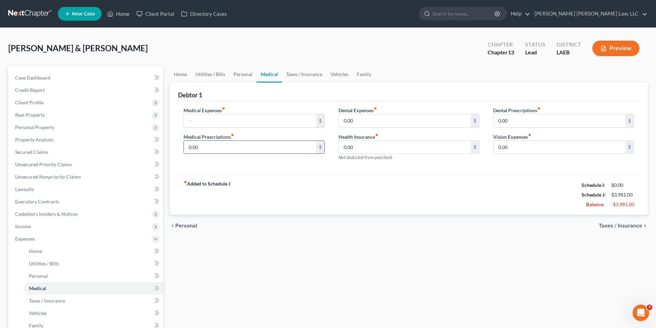
click at [199, 148] on input "0.00" at bounding box center [250, 147] width 132 height 13
type input "45.00"
click at [334, 76] on link "Vehicles" at bounding box center [340, 74] width 26 height 17
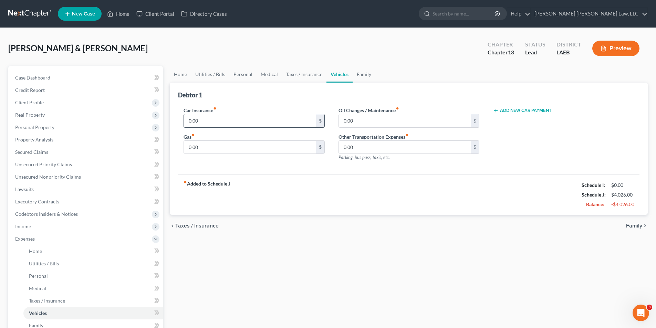
click at [218, 116] on input "0.00" at bounding box center [250, 120] width 132 height 13
type input "260.00"
type input "300.00"
drag, startPoint x: 358, startPoint y: 116, endPoint x: 296, endPoint y: 133, distance: 64.8
click at [296, 133] on div "Car Insurance fiber_manual_record 260.00 $ Gas fiber_manual_record 300.00 $ Oil…" at bounding box center [409, 137] width 464 height 60
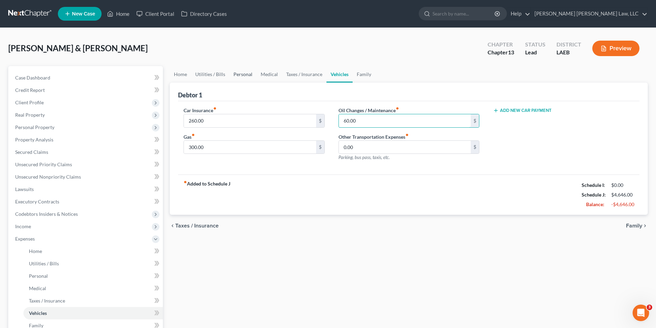
type input "60.00"
click at [247, 74] on link "Personal" at bounding box center [242, 74] width 27 height 17
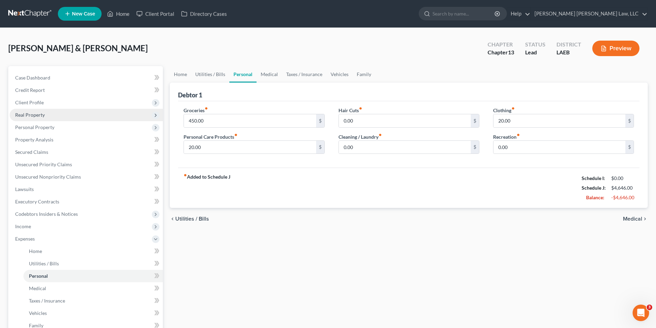
click at [26, 115] on span "Real Property" at bounding box center [30, 115] width 30 height 6
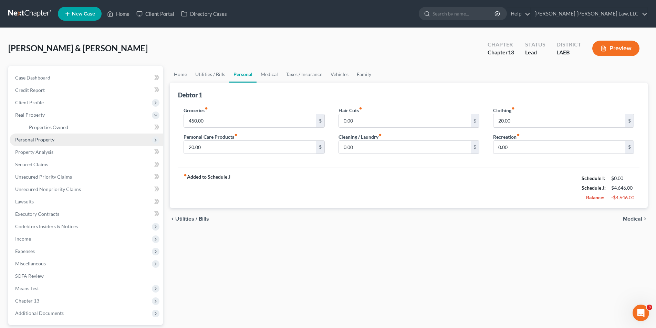
click at [27, 137] on span "Personal Property" at bounding box center [34, 140] width 39 height 6
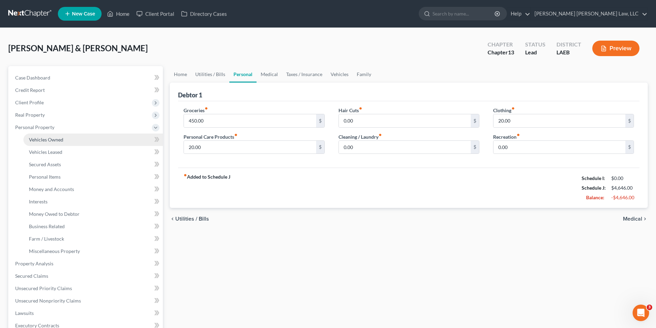
click at [47, 141] on span "Vehicles Owned" at bounding box center [46, 140] width 34 height 6
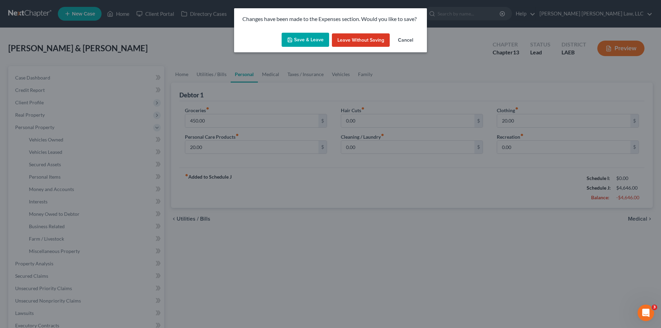
click at [307, 33] on button "Save & Leave" at bounding box center [306, 40] width 48 height 14
